Goal: Navigation & Orientation: Find specific page/section

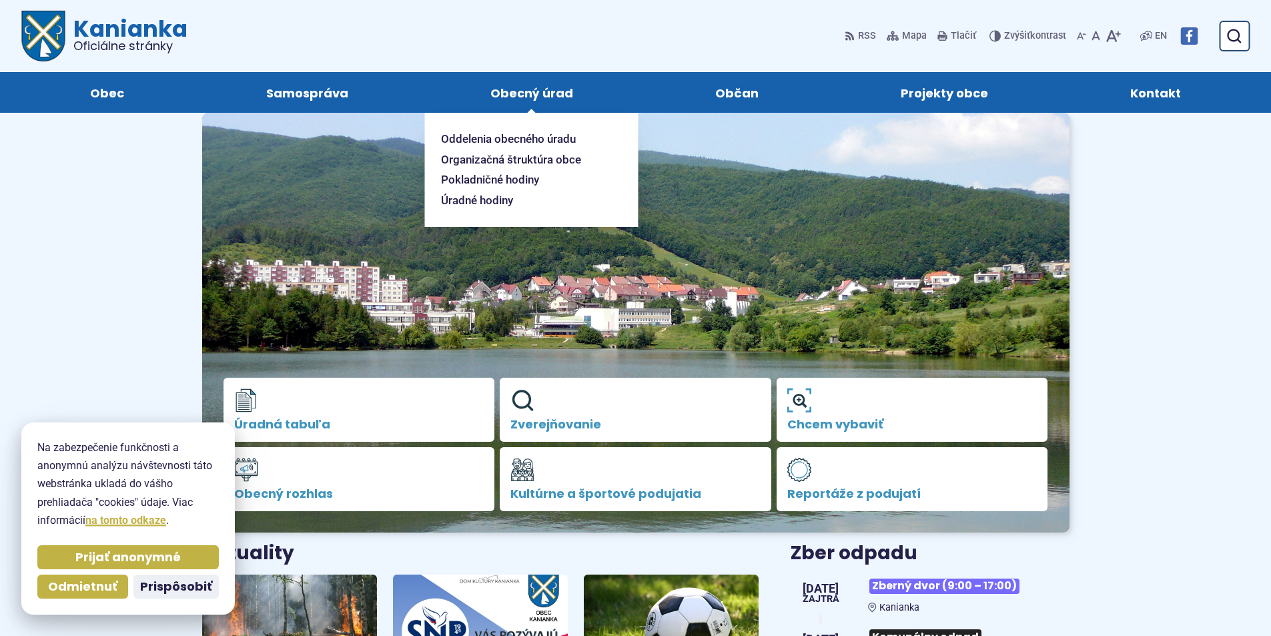
click at [570, 103] on span "Obecný úrad" at bounding box center [531, 92] width 83 height 41
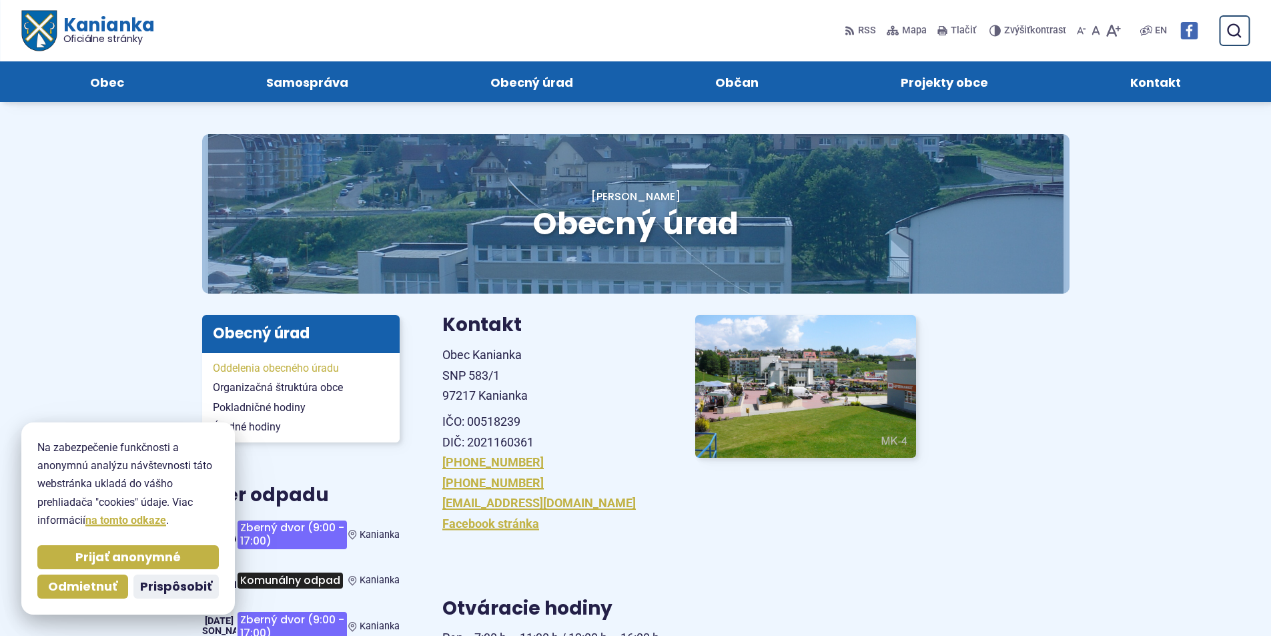
click at [279, 370] on span "Oddelenia obecného úradu" at bounding box center [301, 368] width 176 height 20
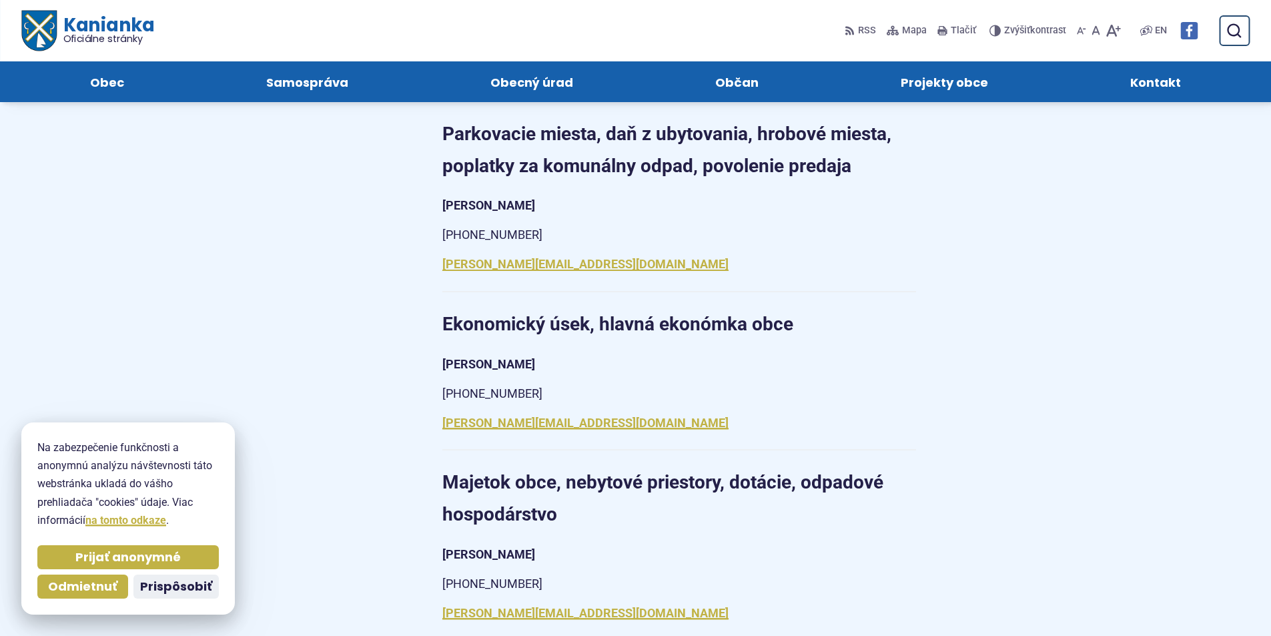
scroll to position [752, 0]
